Goal: Task Accomplishment & Management: Use online tool/utility

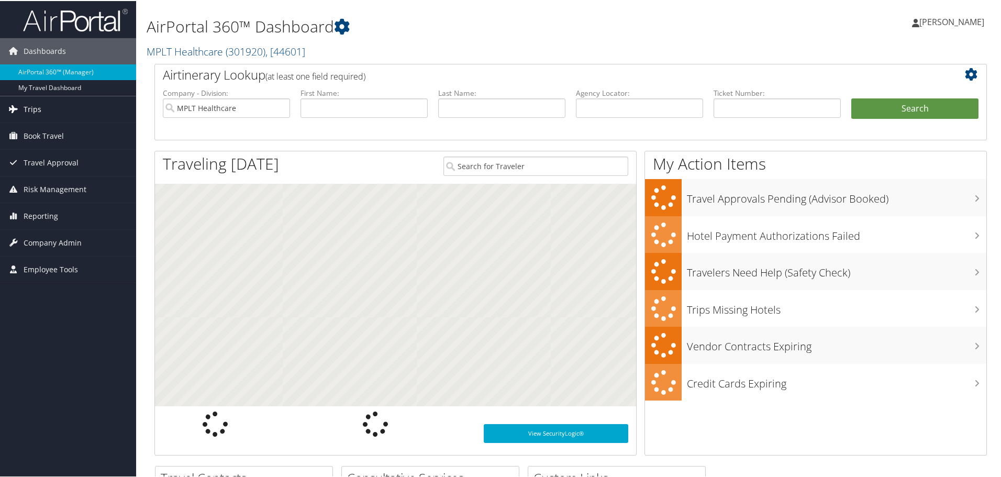
click at [20, 105] on icon at bounding box center [13, 108] width 16 height 16
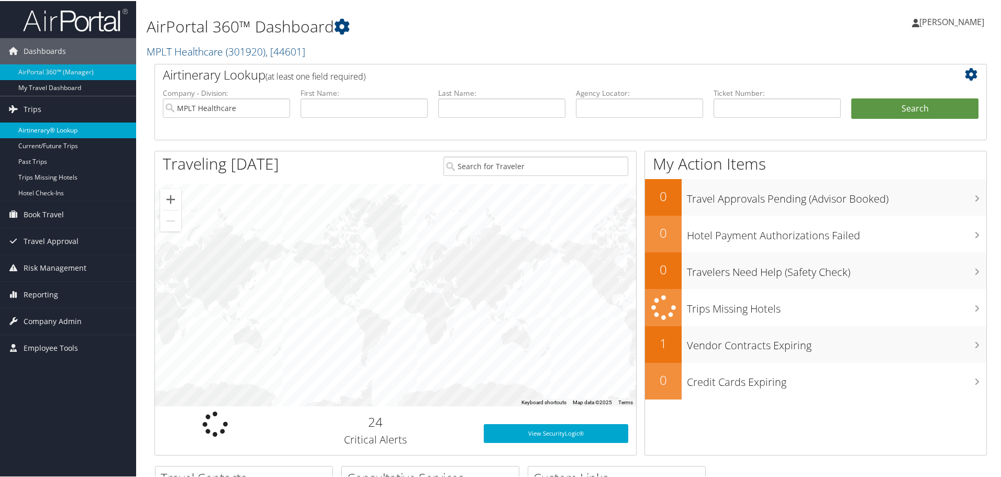
click at [43, 127] on link "Airtinerary® Lookup" at bounding box center [68, 129] width 136 height 16
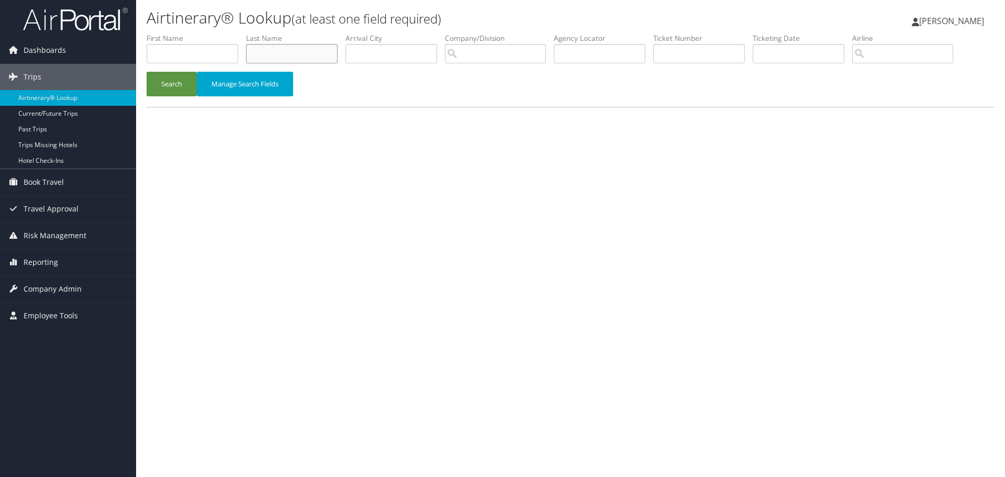
click at [311, 52] on input "text" at bounding box center [292, 53] width 92 height 19
type input "[PERSON_NAME]"
click at [181, 87] on button "Search" at bounding box center [172, 84] width 50 height 25
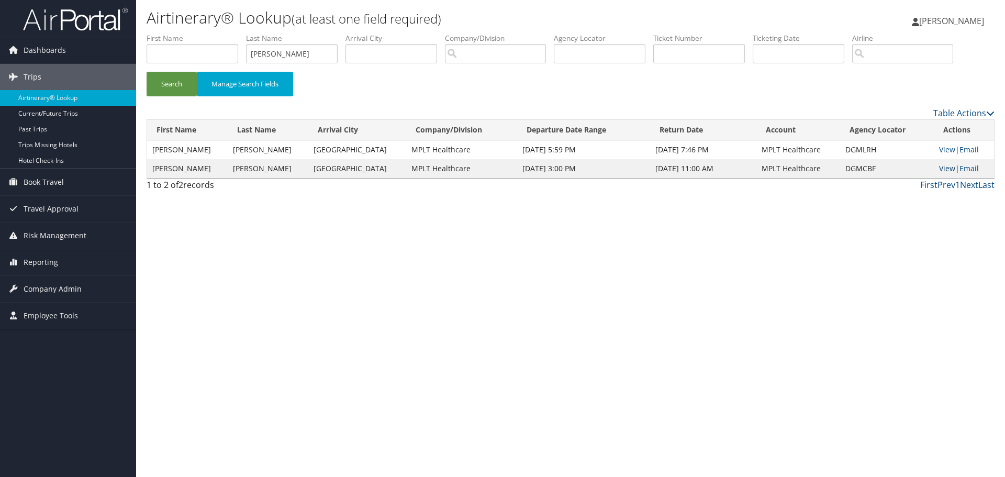
click at [943, 170] on link "View" at bounding box center [947, 168] width 16 height 10
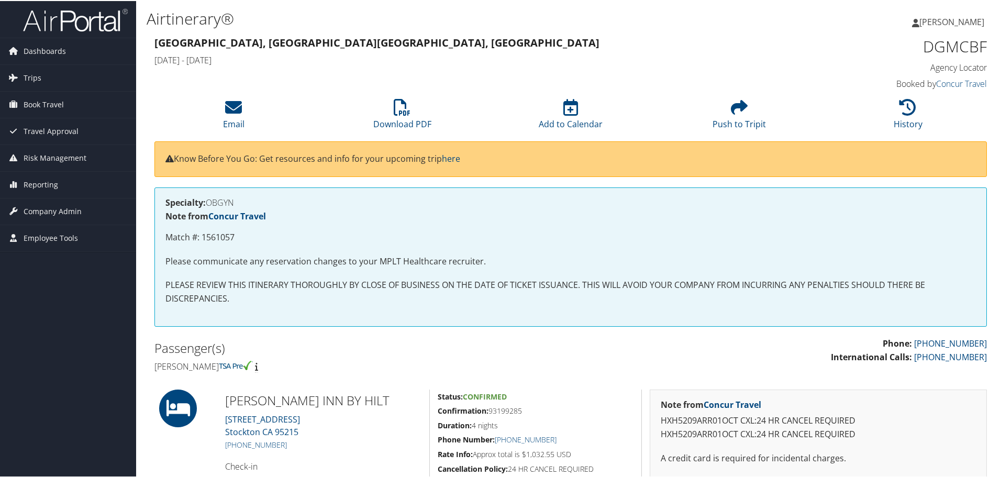
click at [220, 91] on div "Sacramento, CA Sacramento, CA Wed 01 Oct 2025 - Sun 05 Oct 2025 DGMCBF Agency L…" at bounding box center [571, 63] width 848 height 60
click at [218, 115] on li "Email" at bounding box center [233, 114] width 169 height 42
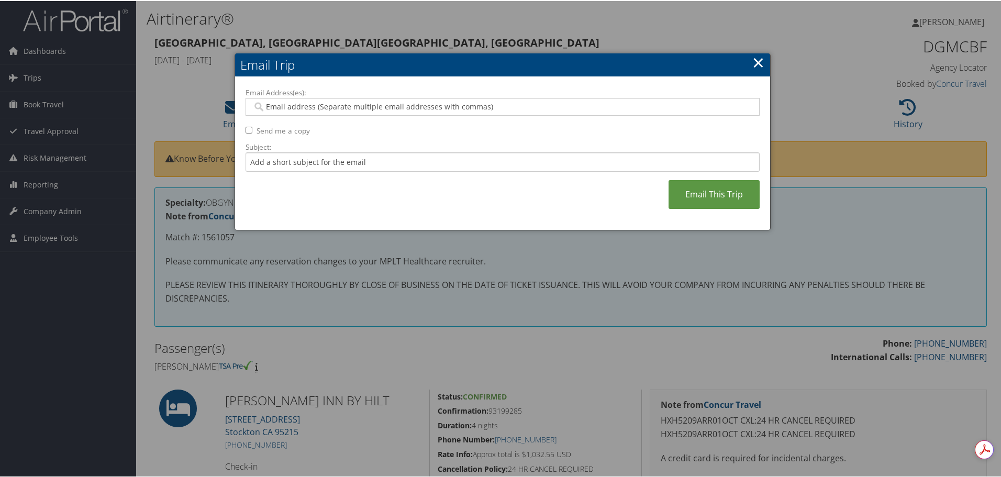
click at [291, 106] on input "Email Address(es):" at bounding box center [502, 106] width 500 height 10
type input "travel"
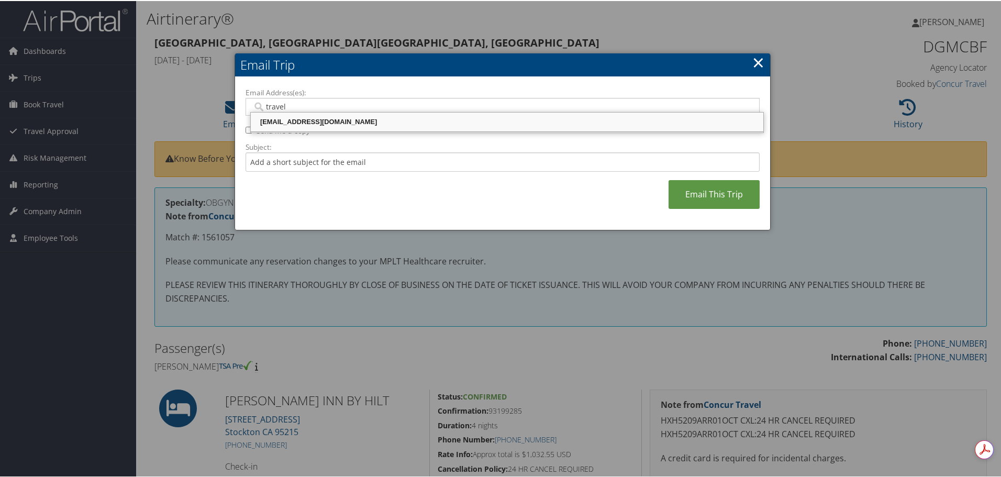
click at [293, 121] on div "travel@mplthealthcare.com" at bounding box center [507, 121] width 510 height 10
type input "travel@mplthealthcare.com"
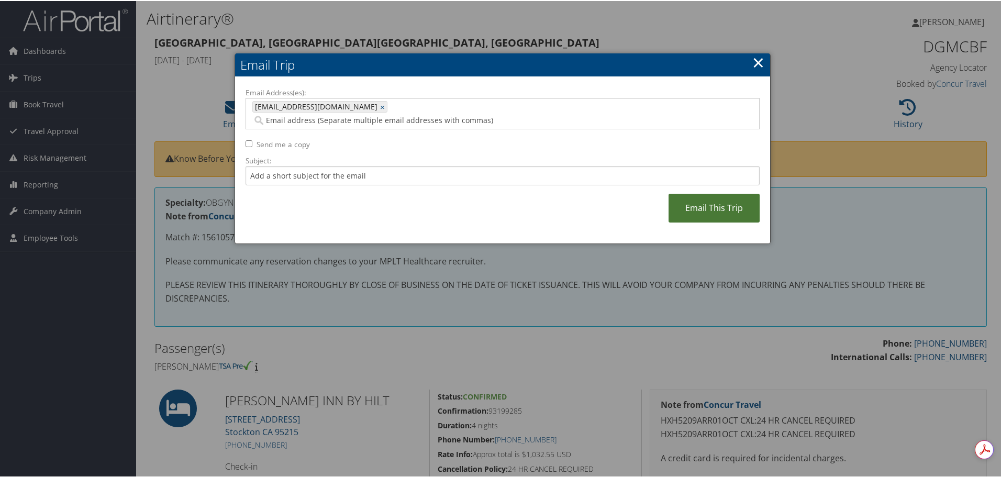
click at [685, 193] on link "Email This Trip" at bounding box center [714, 207] width 91 height 29
